Goal: Find specific page/section: Find specific page/section

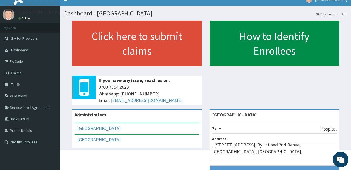
click at [270, 47] on link "How to Identify Enrollees" at bounding box center [275, 43] width 130 height 45
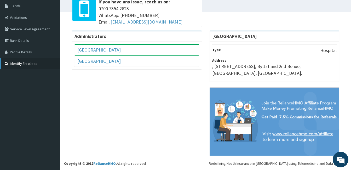
click at [10, 63] on link "Identify Enrollees" at bounding box center [30, 63] width 60 height 11
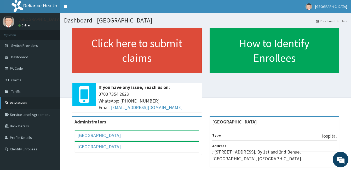
click at [20, 104] on link "Validations" at bounding box center [30, 102] width 60 height 11
